Goal: Find specific page/section: Find specific page/section

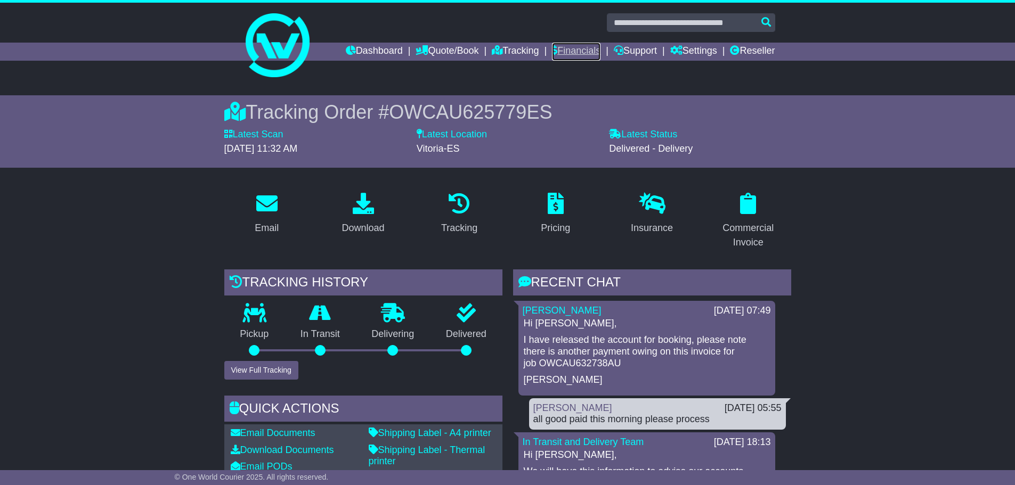
drag, startPoint x: 0, startPoint y: 0, endPoint x: 582, endPoint y: 53, distance: 584.7
click at [573, 51] on link "Financials" at bounding box center [576, 52] width 48 height 18
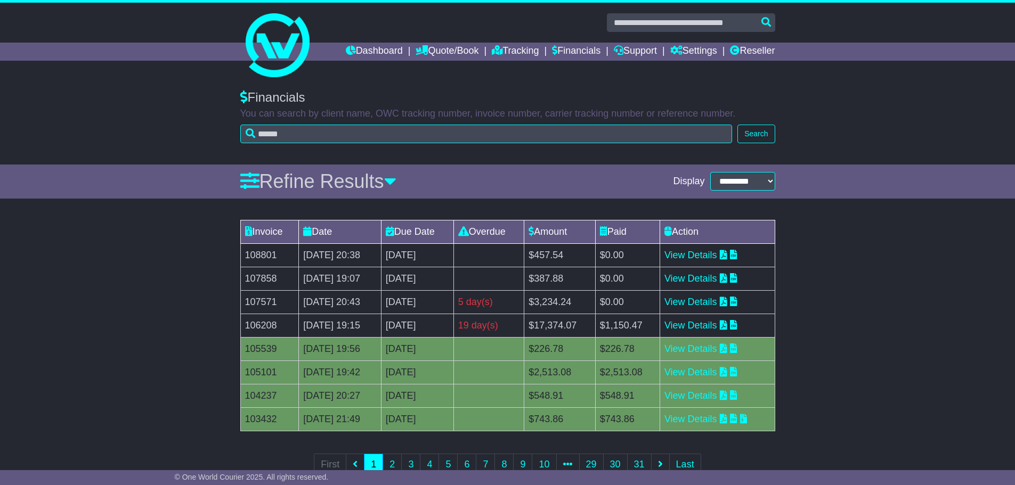
scroll to position [31, 0]
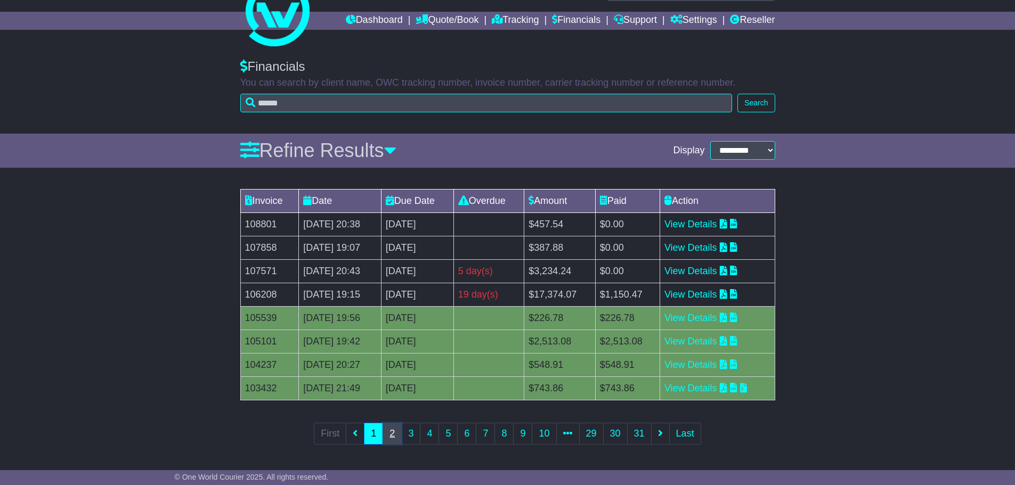
click at [389, 432] on link "2" at bounding box center [392, 434] width 19 height 22
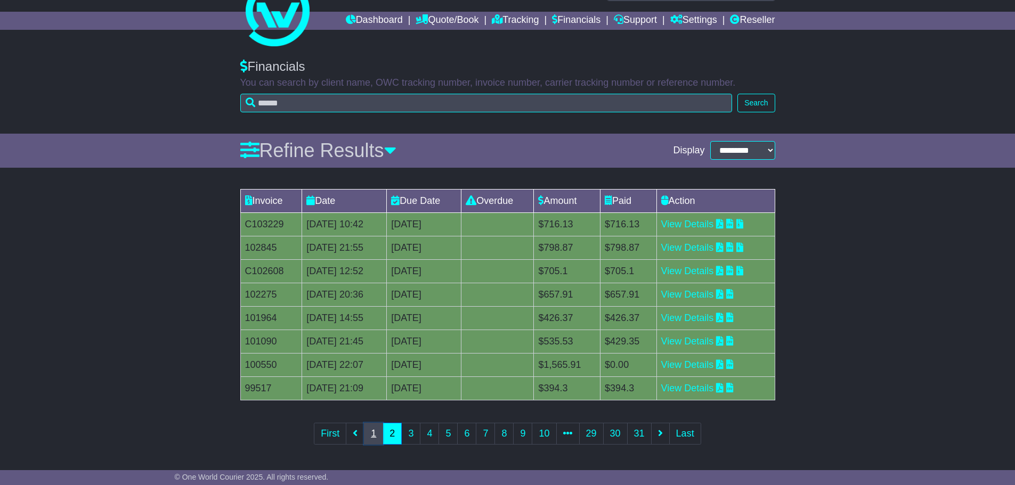
click at [371, 432] on link "1" at bounding box center [373, 434] width 19 height 22
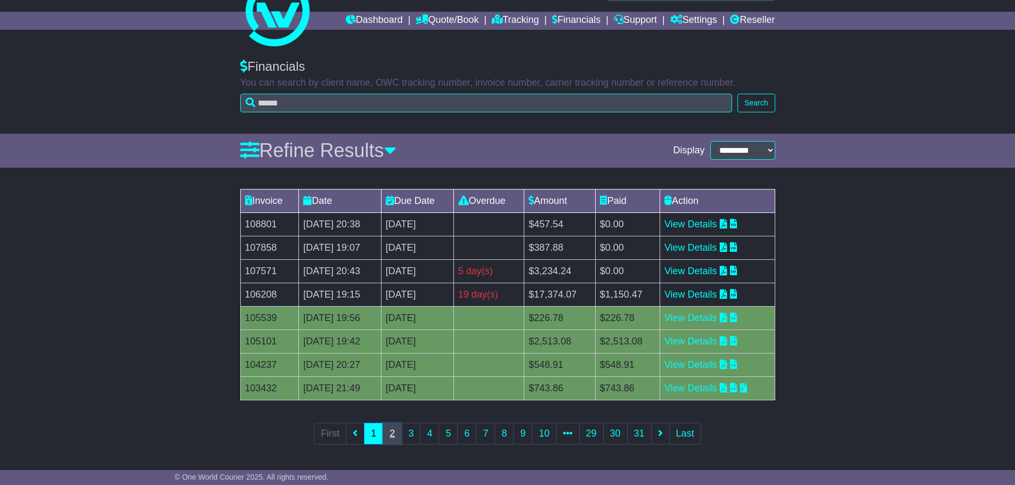
drag, startPoint x: 392, startPoint y: 434, endPoint x: 398, endPoint y: 436, distance: 6.1
click at [393, 434] on link "2" at bounding box center [392, 434] width 19 height 22
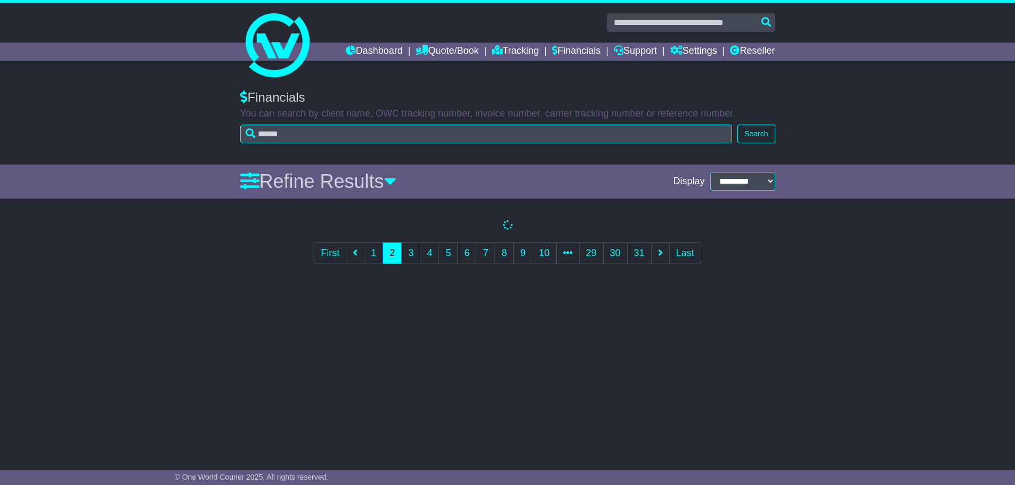
scroll to position [0, 0]
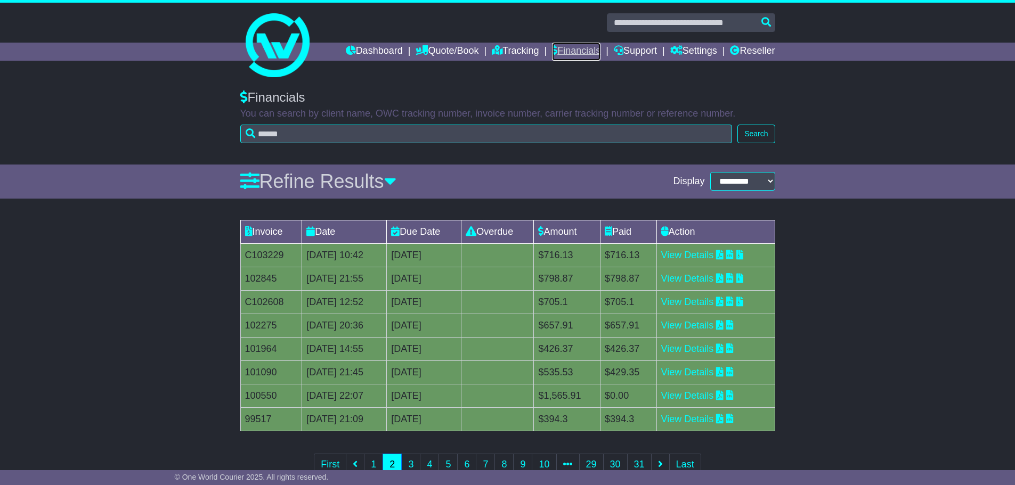
click at [562, 50] on link "Financials" at bounding box center [576, 52] width 48 height 18
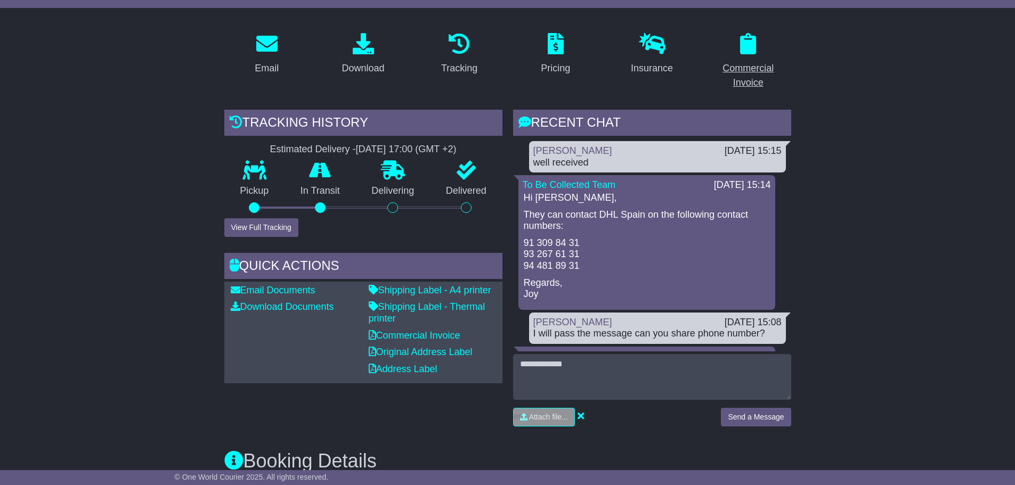
scroll to position [363, 0]
